Goal: Task Accomplishment & Management: Manage account settings

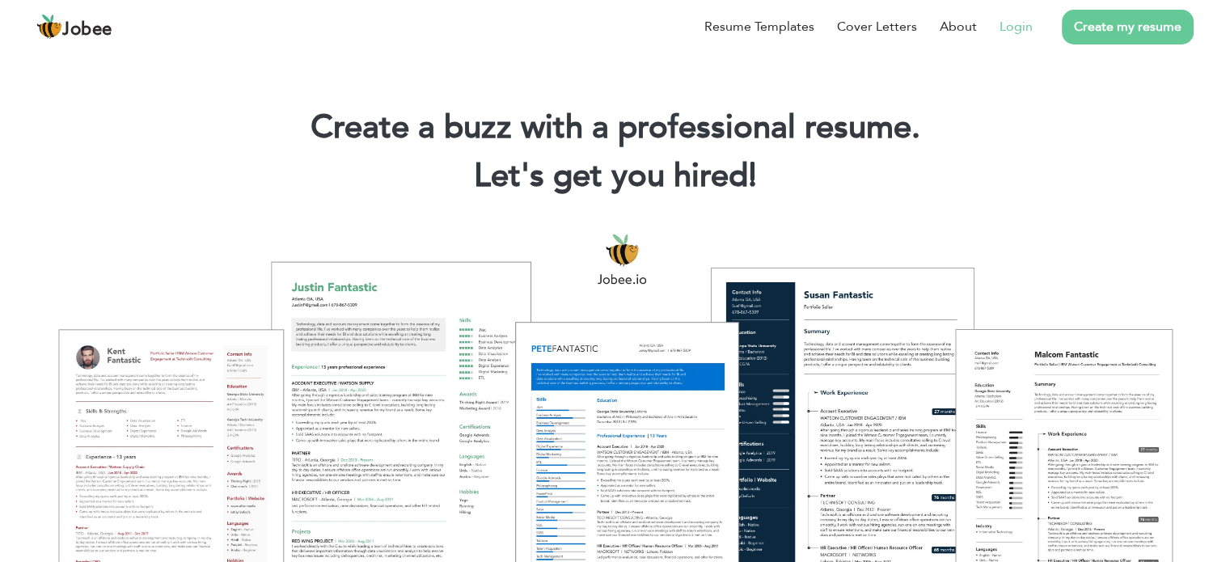
click at [1029, 34] on link "Login" at bounding box center [1016, 26] width 33 height 19
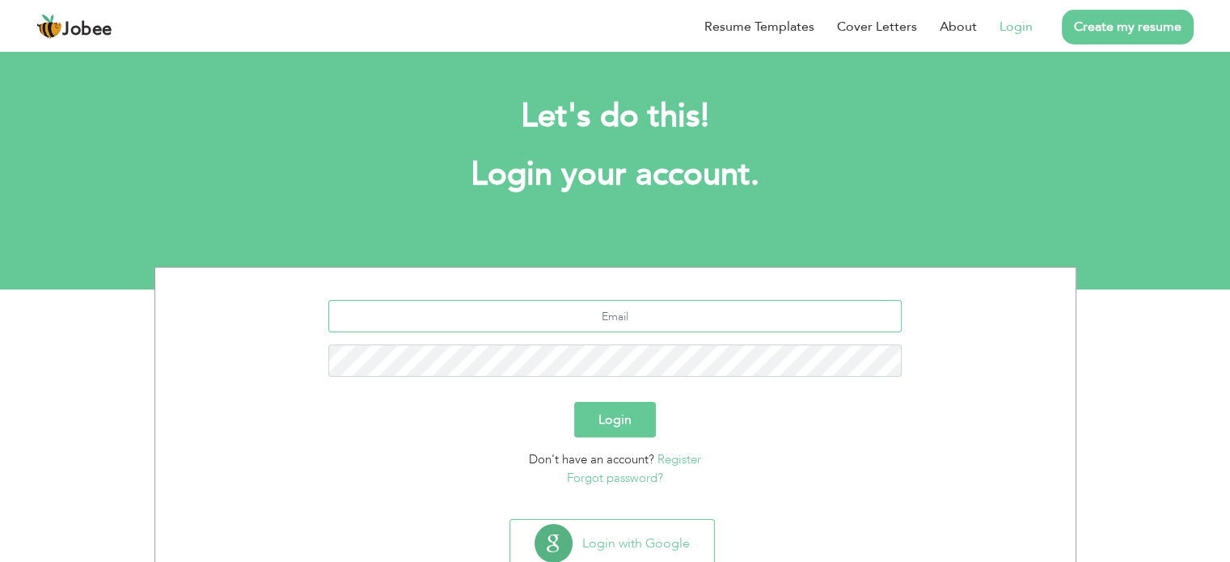
type input "[EMAIL_ADDRESS][DOMAIN_NAME]"
click at [697, 320] on input "[EMAIL_ADDRESS][DOMAIN_NAME]" at bounding box center [615, 316] width 574 height 32
click at [680, 307] on input "text" at bounding box center [615, 316] width 574 height 32
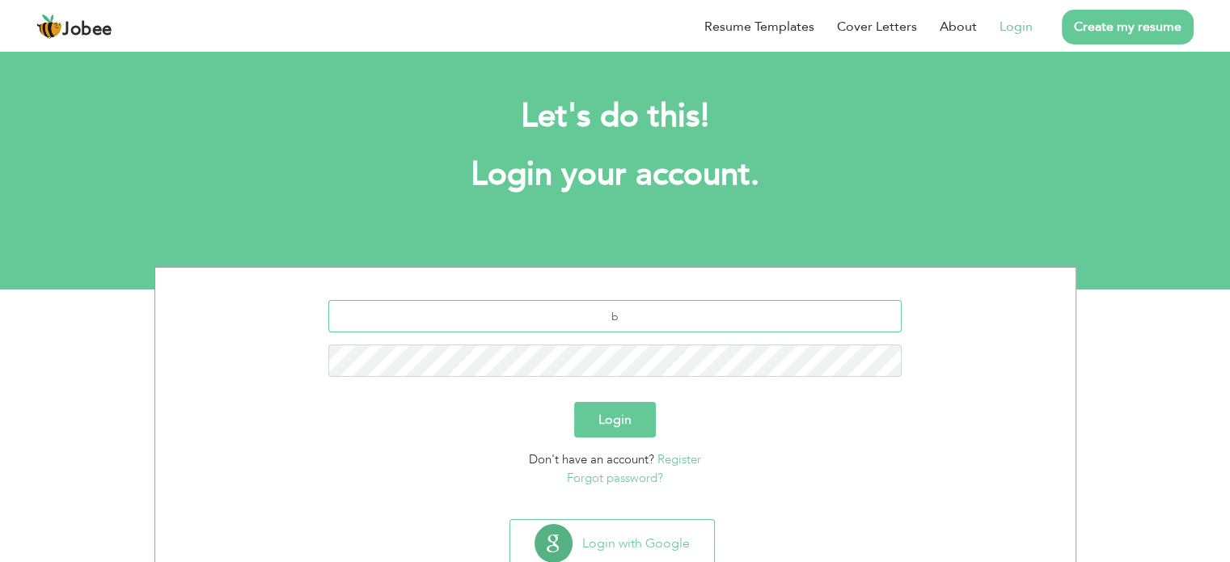
type input "[EMAIL_ADDRESS][DOMAIN_NAME]"
drag, startPoint x: 711, startPoint y: 322, endPoint x: 415, endPoint y: 299, distance: 297.0
click at [415, 299] on section "[EMAIL_ADDRESS][DOMAIN_NAME] Login Don't have an account? Register Forgot passw…" at bounding box center [615, 390] width 896 height 245
